Goal: Information Seeking & Learning: Learn about a topic

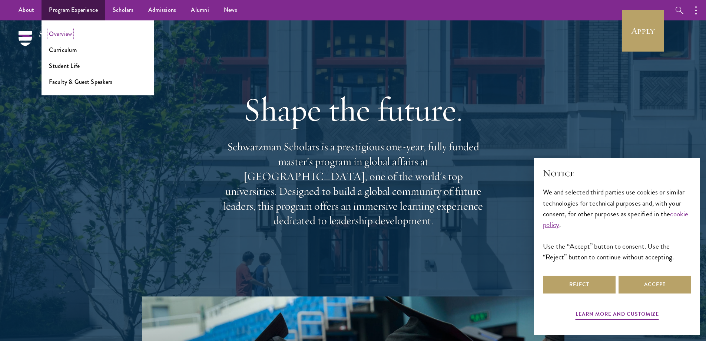
click at [66, 34] on link "Overview" at bounding box center [60, 34] width 23 height 9
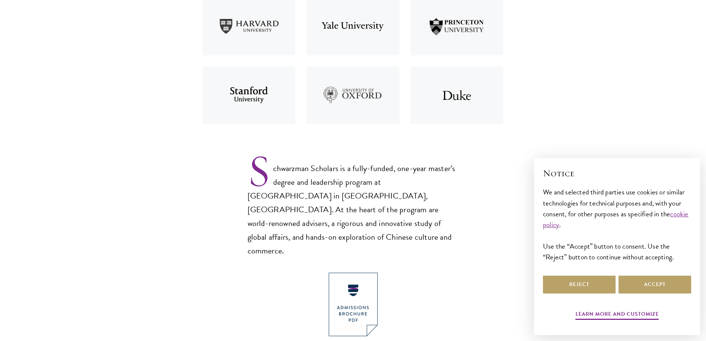
scroll to position [371, 0]
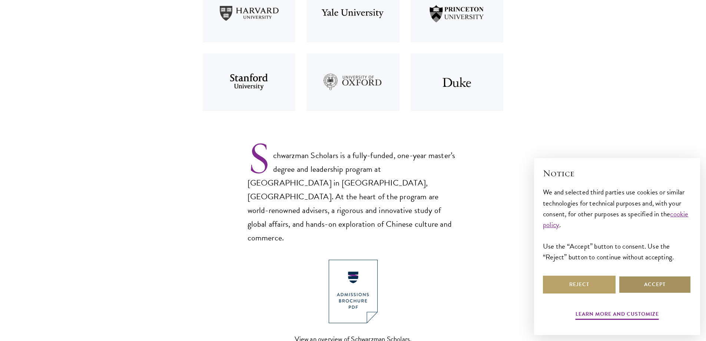
click at [659, 278] on button "Accept" at bounding box center [655, 284] width 73 height 18
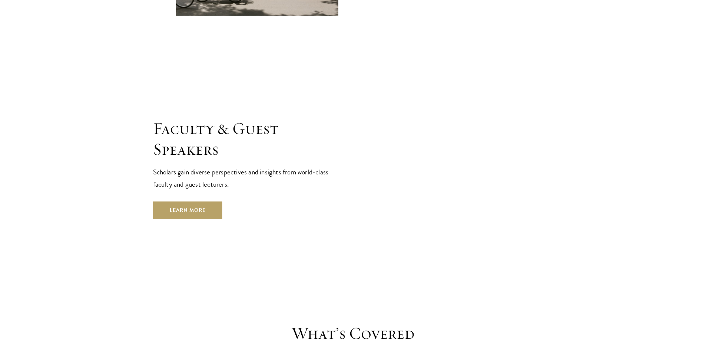
scroll to position [2706, 0]
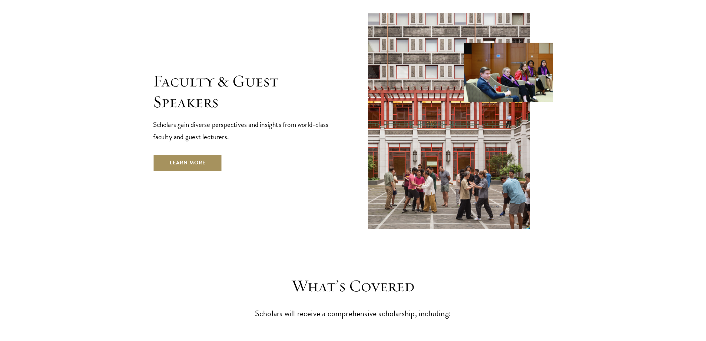
click at [209, 154] on link "Learn More" at bounding box center [187, 163] width 69 height 18
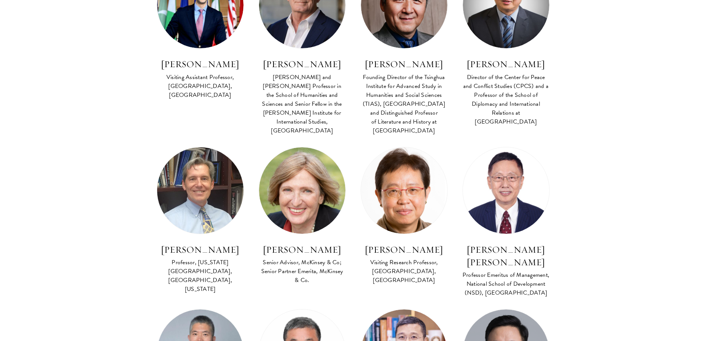
scroll to position [2594, 0]
